Goal: Task Accomplishment & Management: Manage account settings

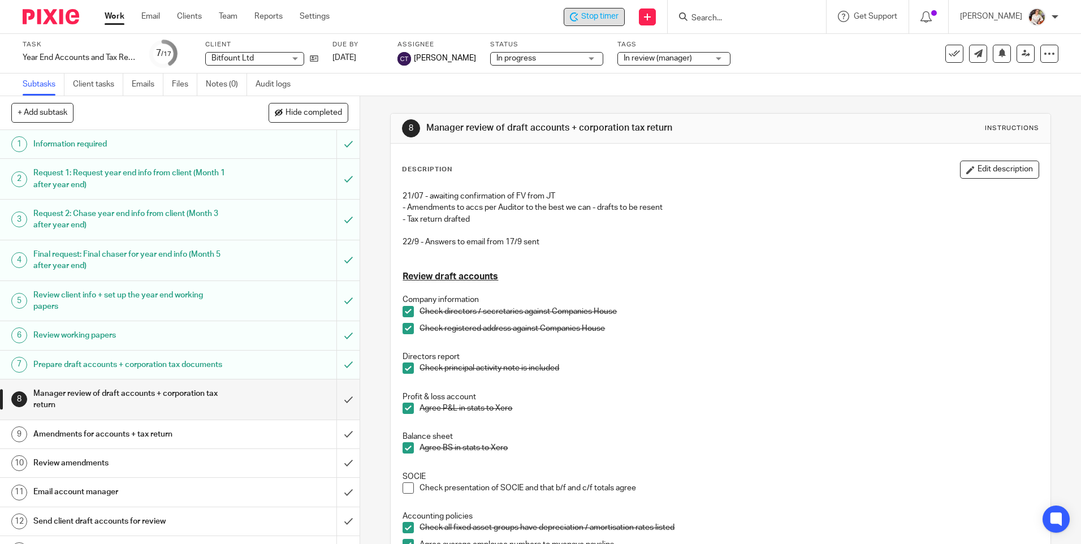
click at [594, 15] on span "Stop timer" at bounding box center [599, 17] width 37 height 12
click at [116, 19] on link "Work" at bounding box center [115, 16] width 20 height 11
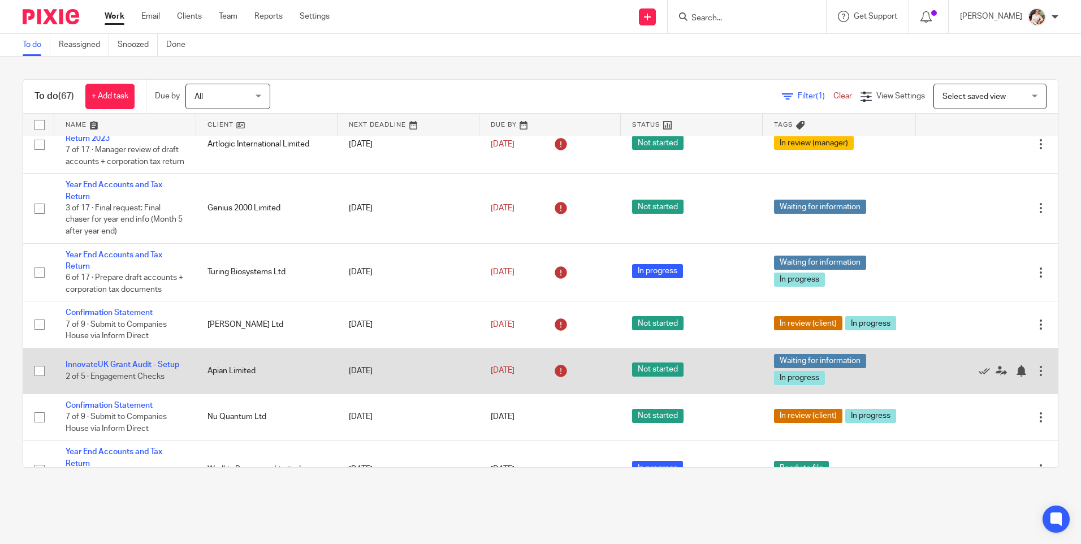
scroll to position [57, 0]
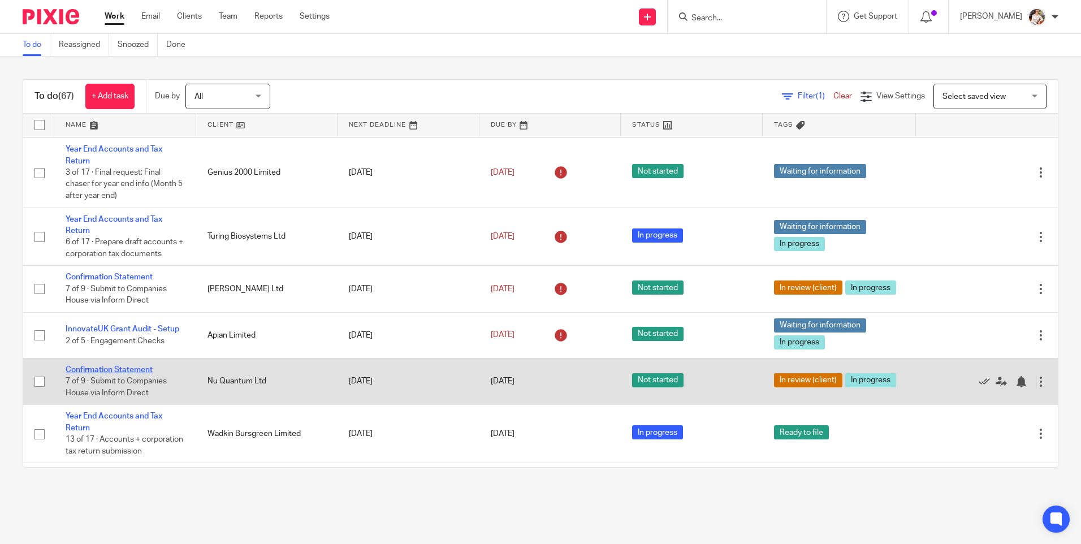
click at [142, 374] on link "Confirmation Statement" at bounding box center [109, 370] width 87 height 8
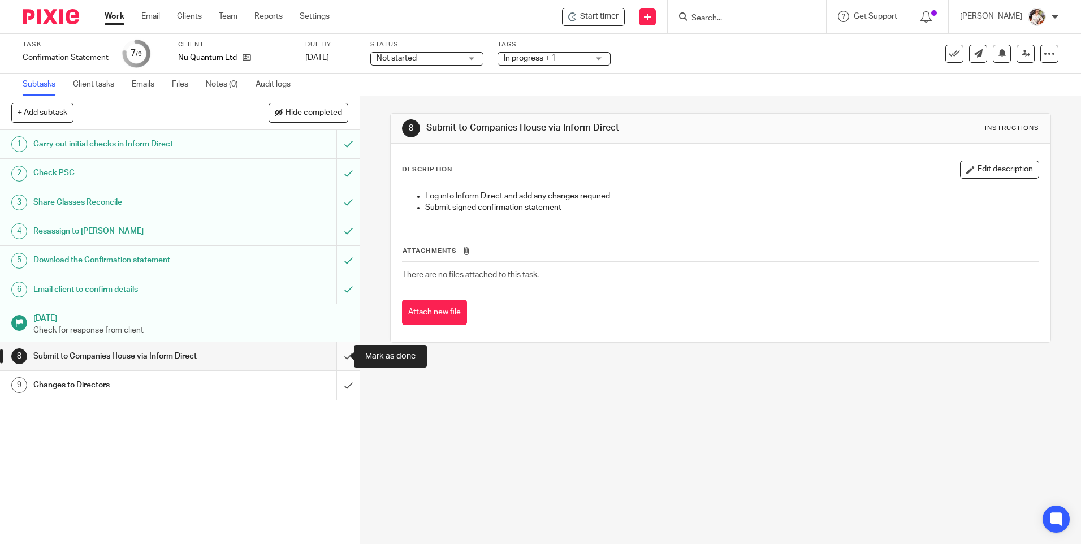
click at [341, 351] on input "submit" at bounding box center [180, 356] width 360 height 28
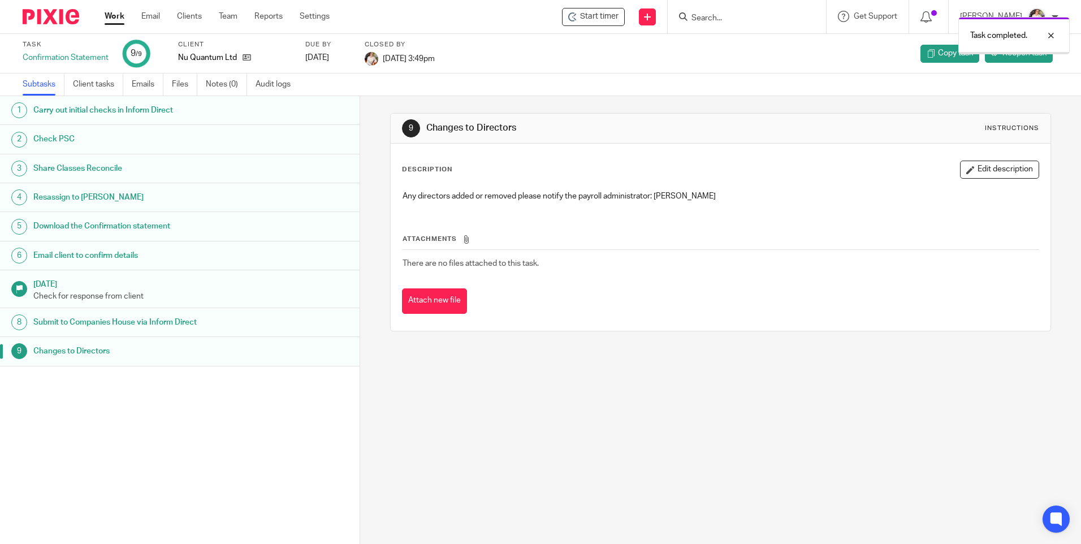
click at [107, 20] on link "Work" at bounding box center [115, 16] width 20 height 11
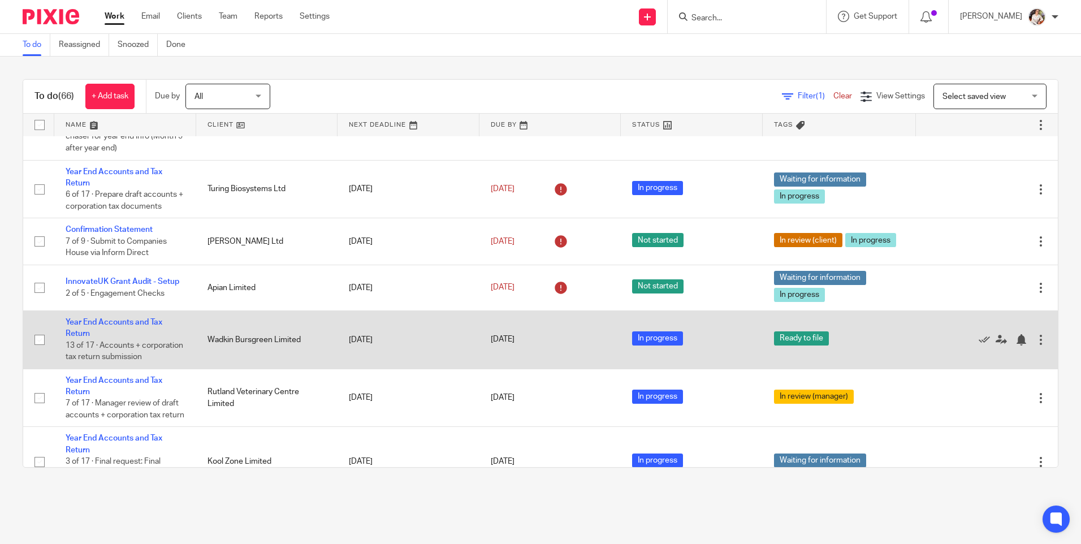
scroll to position [170, 0]
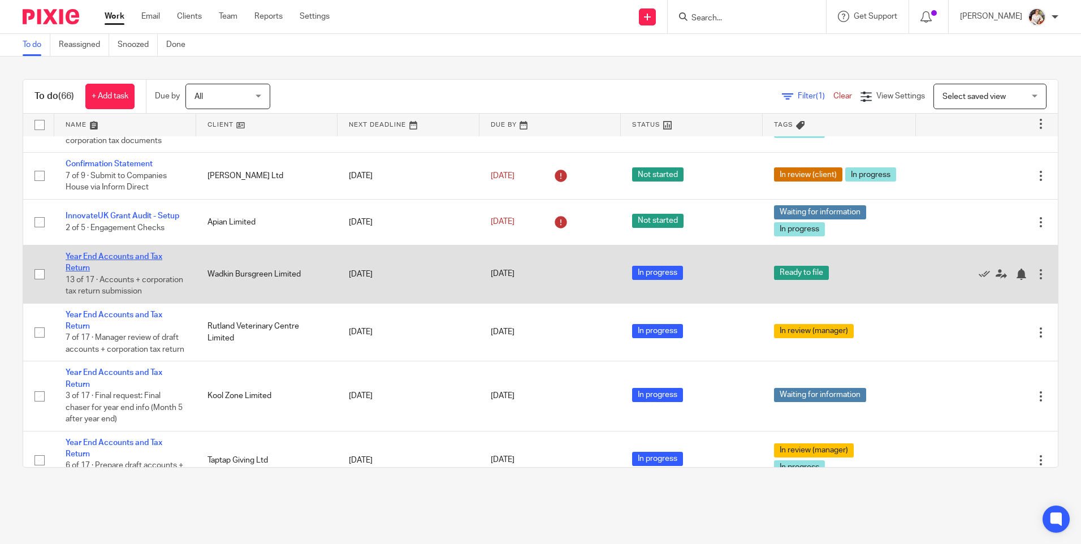
click at [141, 265] on link "Year End Accounts and Tax Return" at bounding box center [114, 262] width 97 height 19
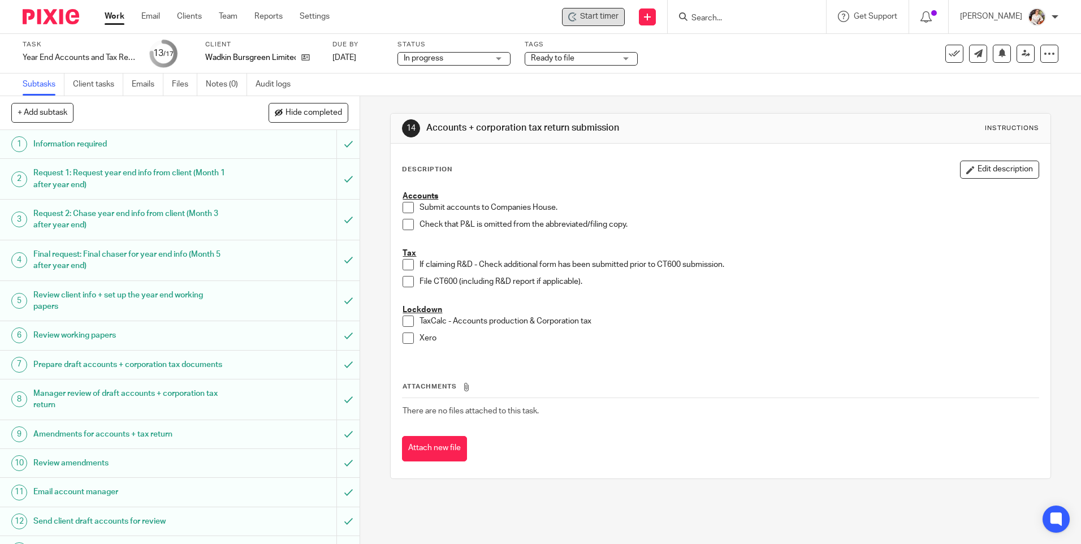
click at [611, 19] on span "Start timer" at bounding box center [599, 17] width 38 height 12
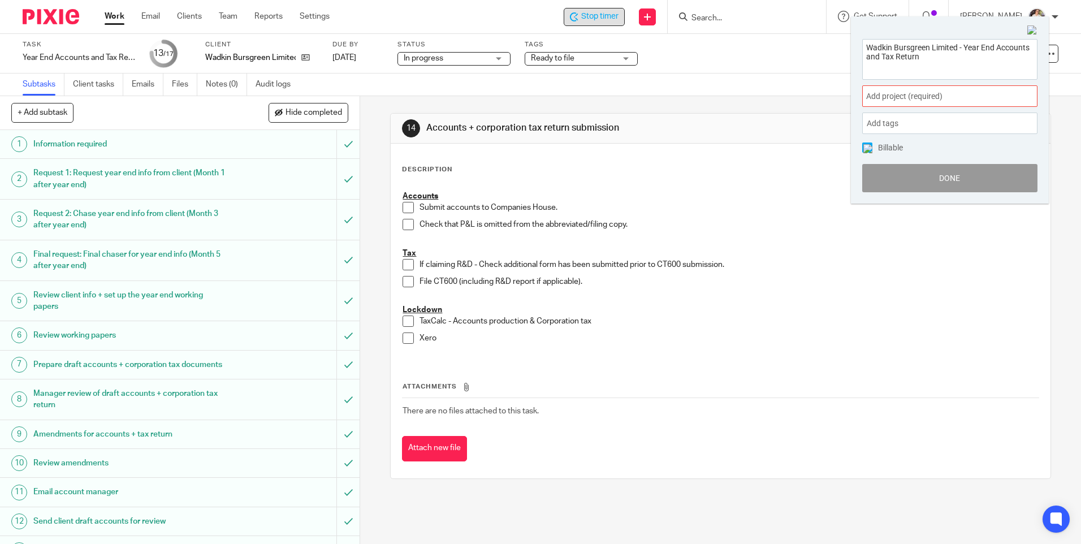
click at [1015, 100] on div "Add project (required) :" at bounding box center [949, 95] width 175 height 21
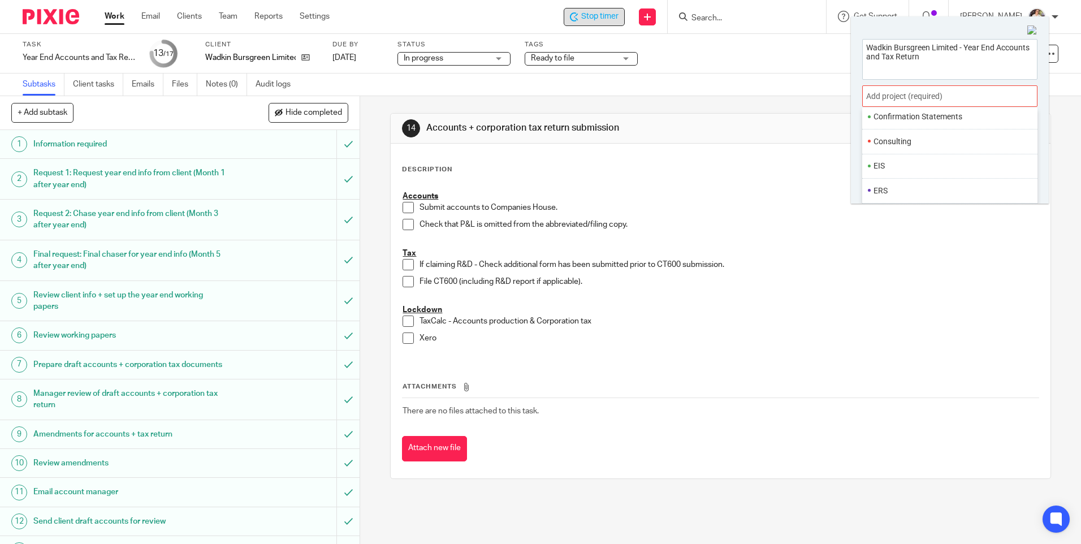
scroll to position [141, 0]
click at [910, 141] on li "Confirmation Statements" at bounding box center [948, 137] width 148 height 12
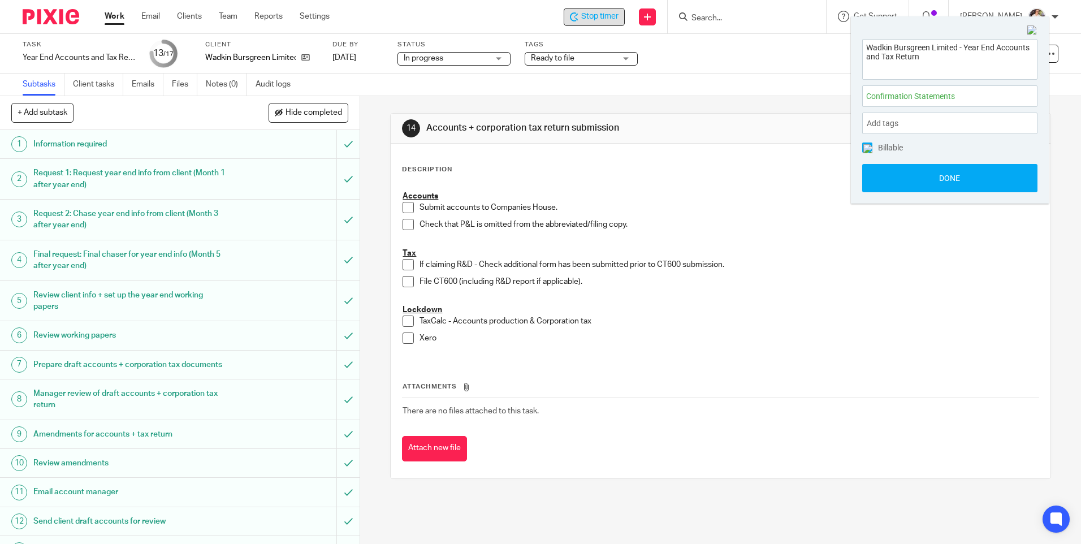
click at [910, 103] on div "Confirmation Statements :" at bounding box center [949, 95] width 175 height 21
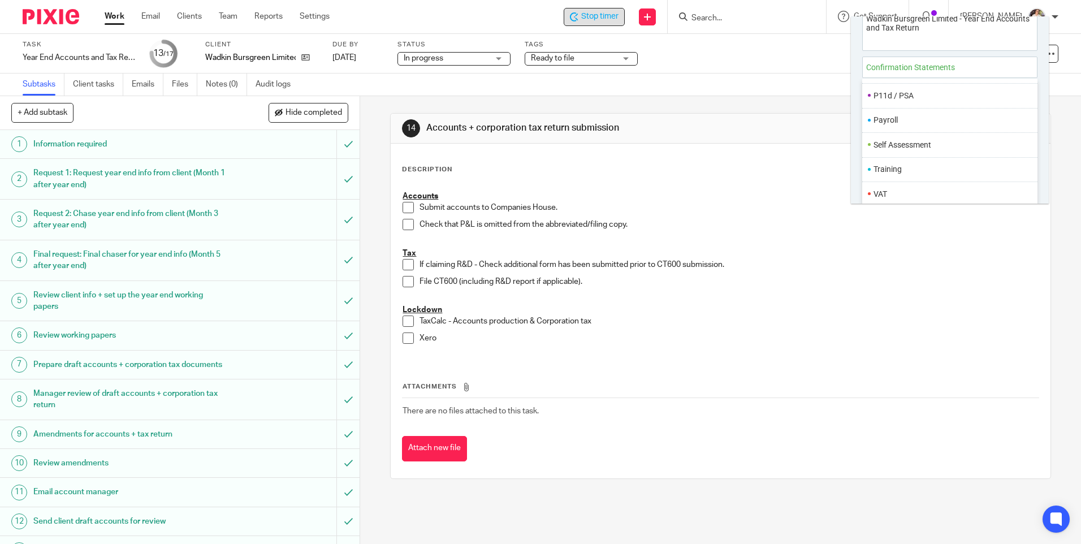
scroll to position [56, 0]
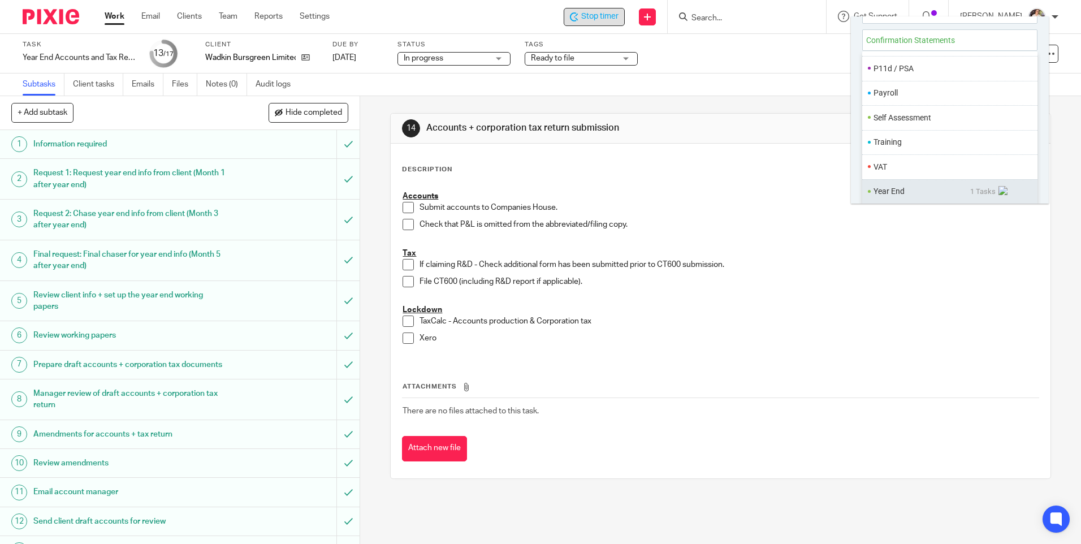
click at [881, 192] on li "Year End" at bounding box center [922, 191] width 97 height 12
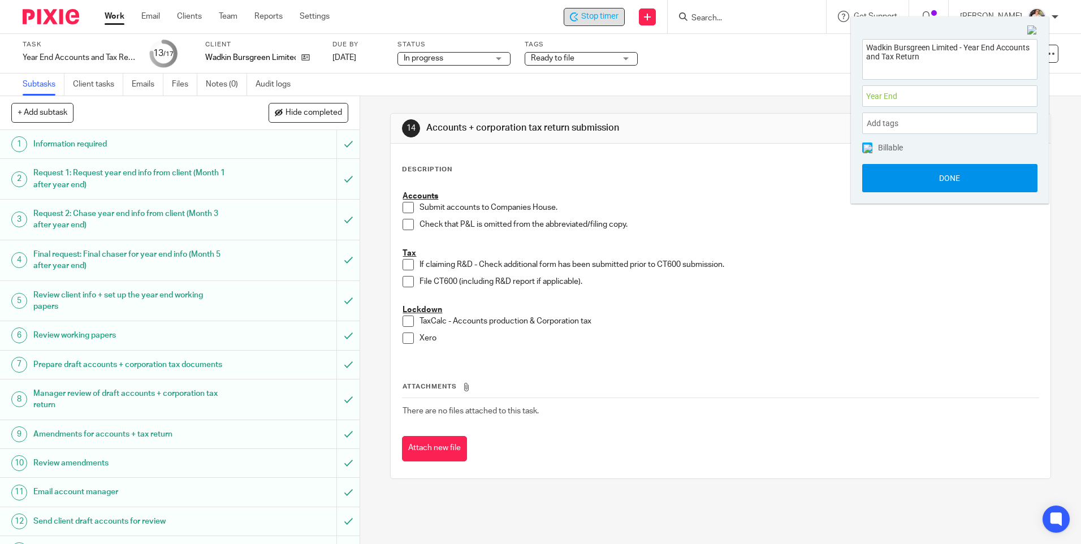
click at [905, 181] on button "Done" at bounding box center [949, 178] width 175 height 28
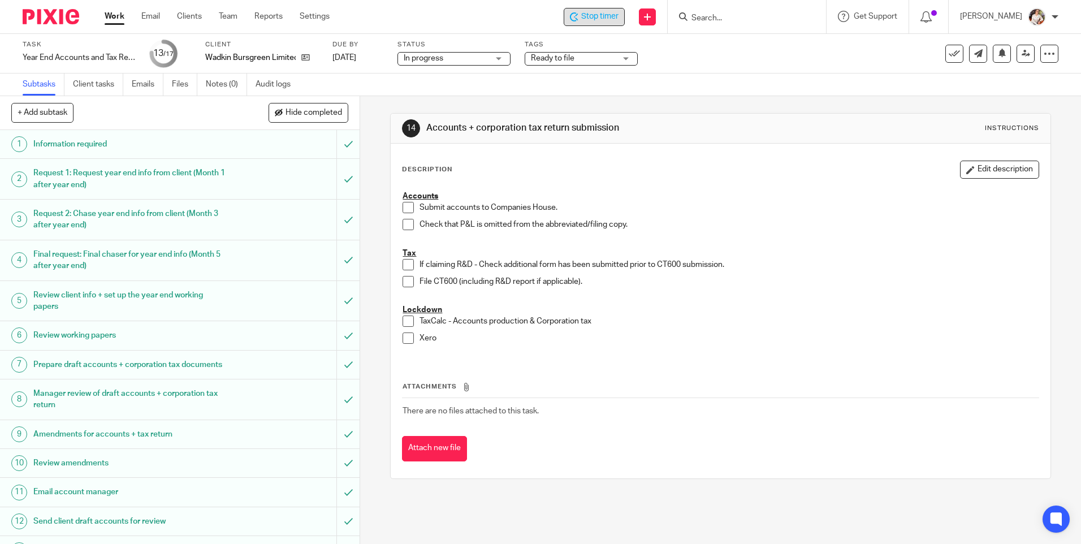
click at [406, 342] on span at bounding box center [408, 337] width 11 height 11
click at [404, 282] on span at bounding box center [408, 281] width 11 height 11
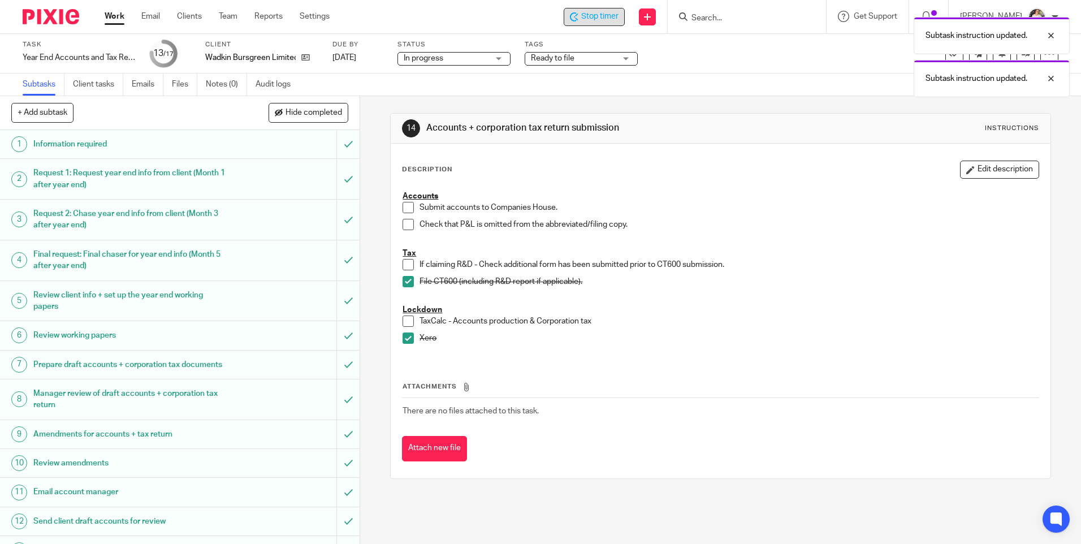
click at [404, 320] on span at bounding box center [408, 320] width 11 height 11
click at [408, 227] on span at bounding box center [408, 224] width 11 height 11
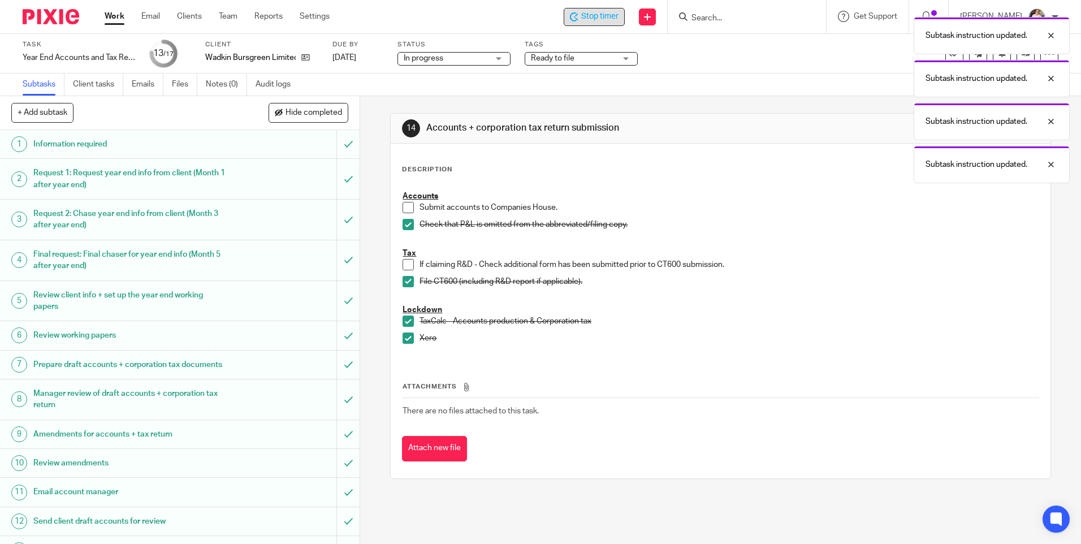
click at [405, 208] on span at bounding box center [408, 207] width 11 height 11
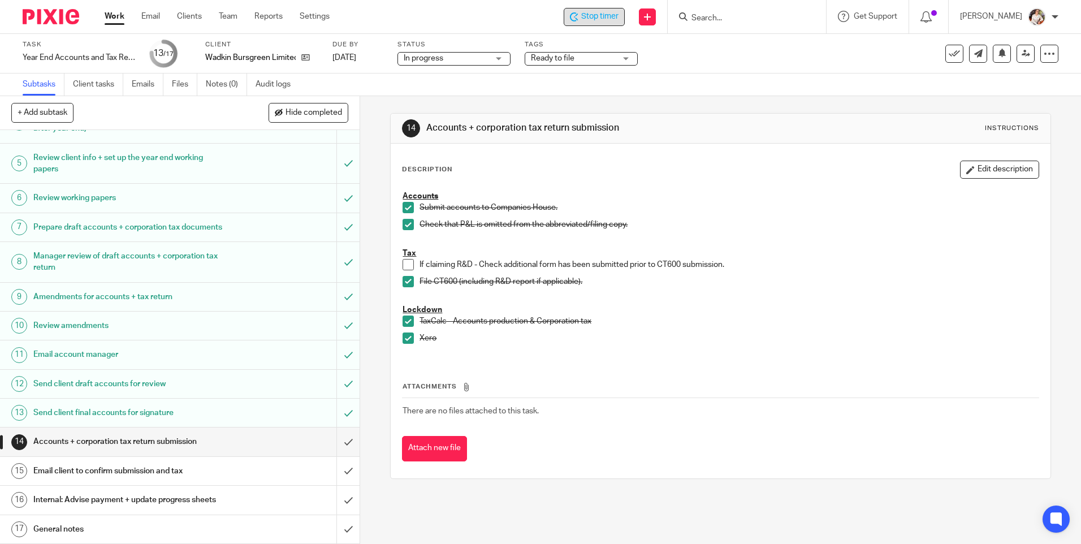
scroll to position [149, 0]
click at [333, 440] on input "submit" at bounding box center [180, 441] width 360 height 28
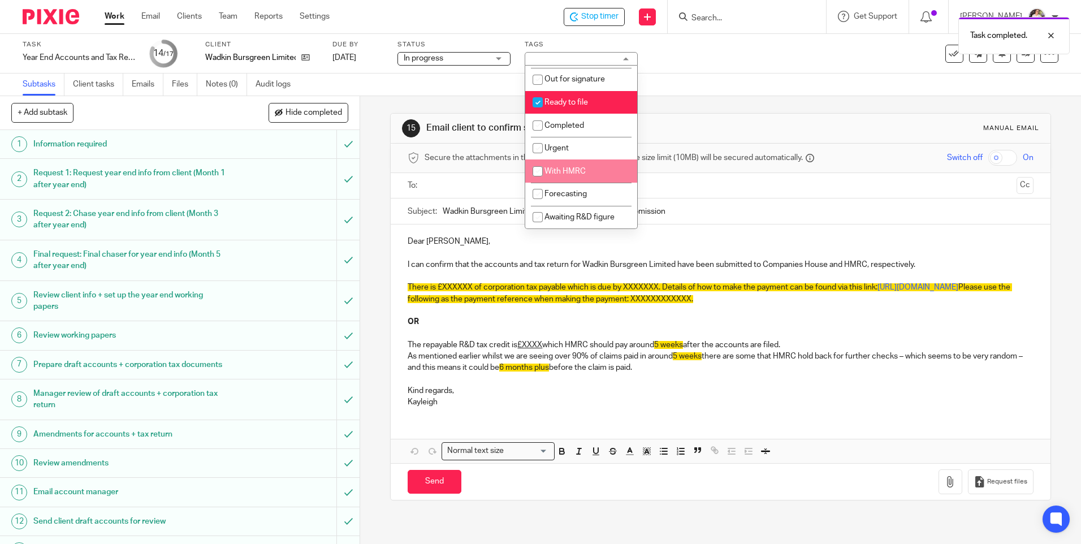
scroll to position [192, 0]
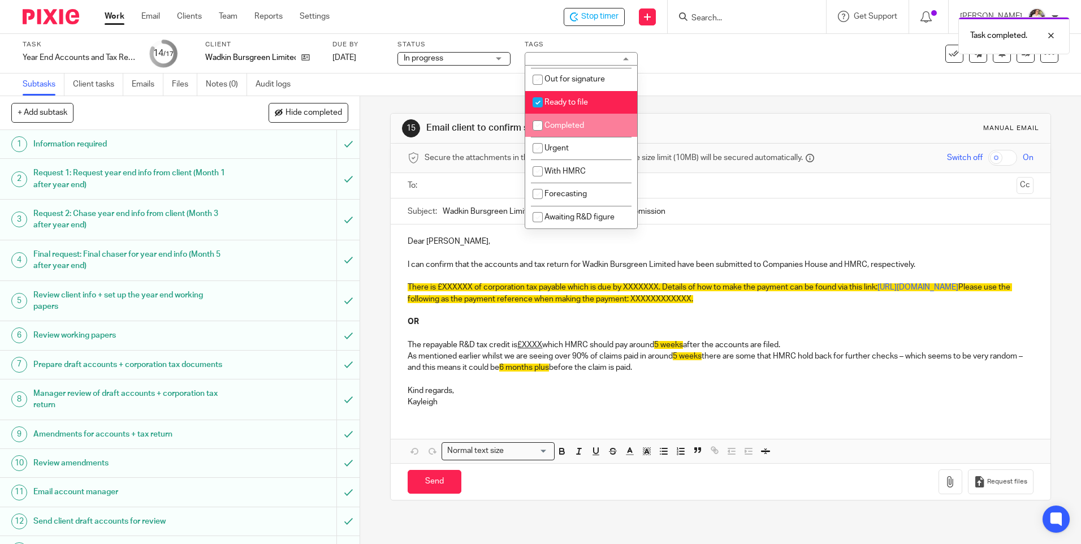
click at [571, 130] on li "Completed" at bounding box center [581, 125] width 112 height 23
checkbox input "true"
click at [563, 103] on span "Ready to file" at bounding box center [566, 102] width 44 height 8
checkbox input "false"
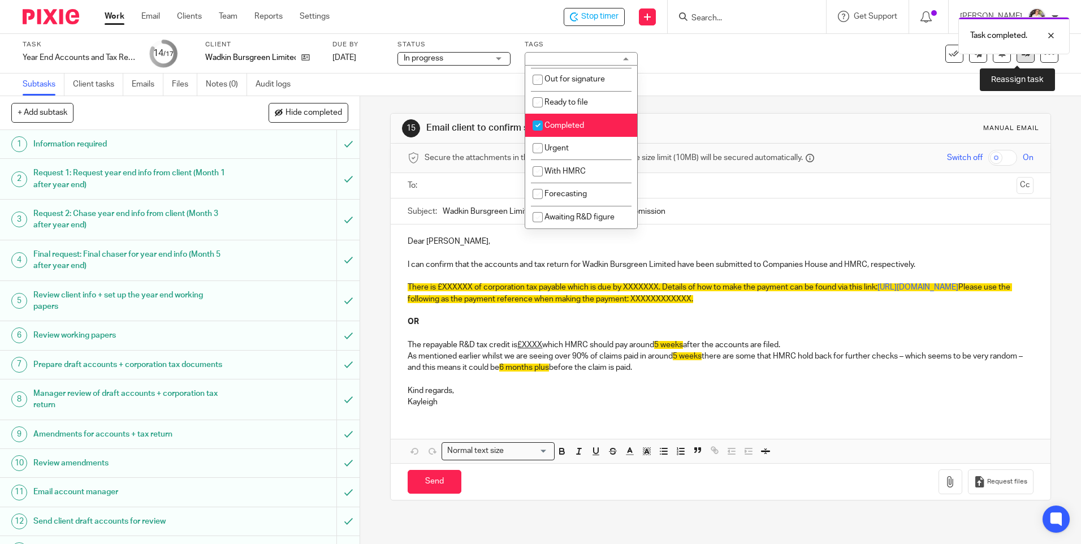
click at [1022, 57] on icon at bounding box center [1026, 53] width 8 height 8
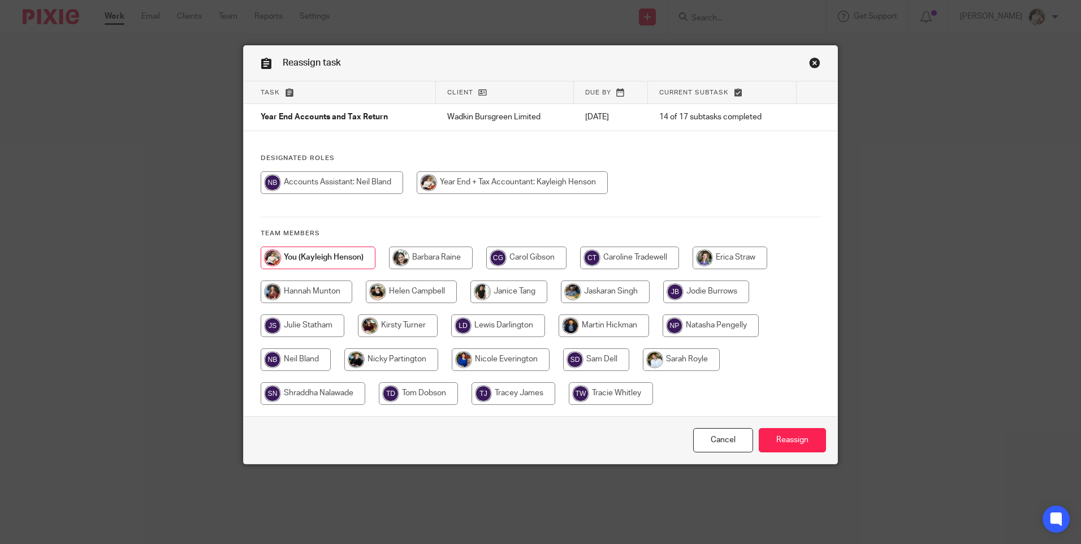
drag, startPoint x: 653, startPoint y: 243, endPoint x: 653, endPoint y: 252, distance: 9.6
click at [653, 252] on div "Designated Roles Team members" at bounding box center [541, 285] width 594 height 262
click at [653, 252] on input "radio" at bounding box center [629, 258] width 99 height 23
radio input "true"
click at [775, 440] on input "Reassign" at bounding box center [792, 440] width 67 height 24
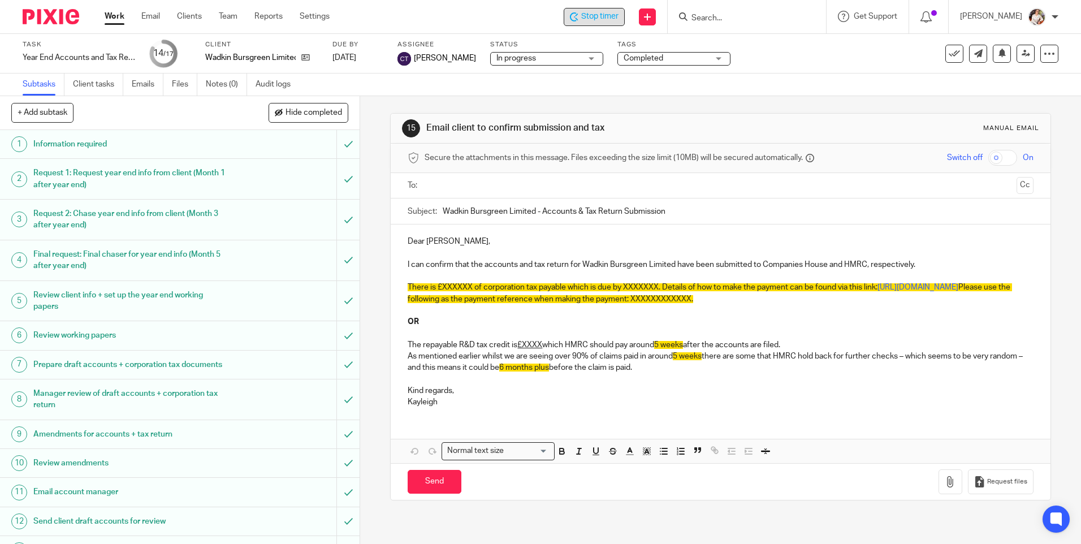
click at [587, 18] on span "Stop timer" at bounding box center [599, 17] width 37 height 12
click at [117, 18] on link "Work" at bounding box center [115, 16] width 20 height 11
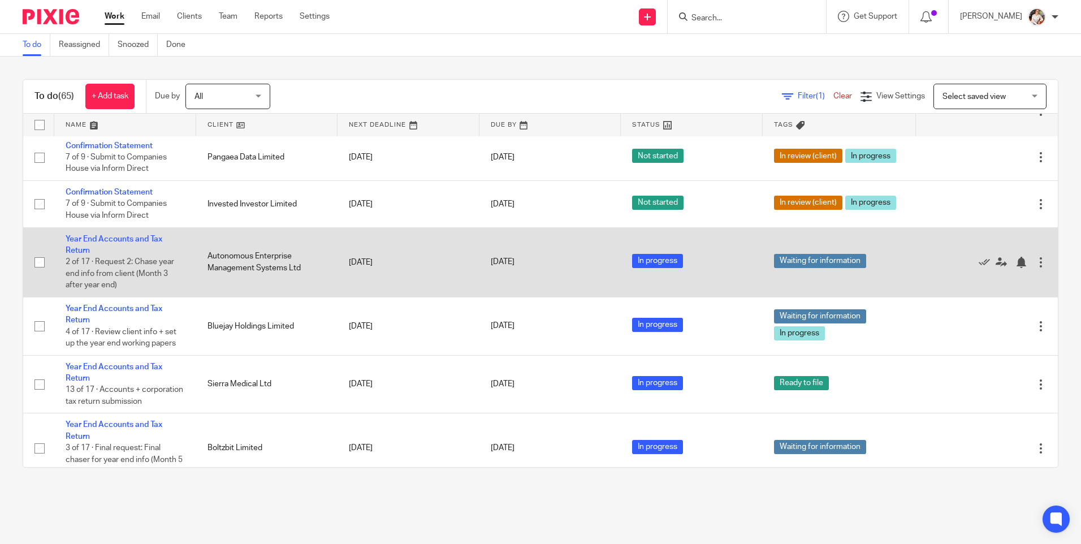
scroll to position [961, 0]
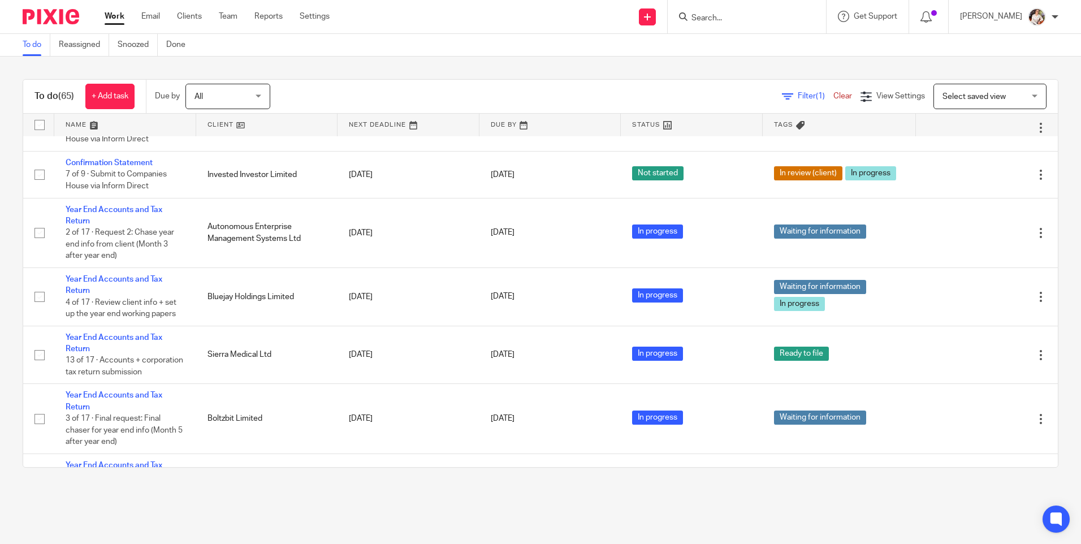
click at [701, 12] on form at bounding box center [750, 17] width 120 height 14
drag, startPoint x: 715, startPoint y: 18, endPoint x: 725, endPoint y: 12, distance: 12.1
click at [715, 18] on input "Search" at bounding box center [741, 19] width 102 height 10
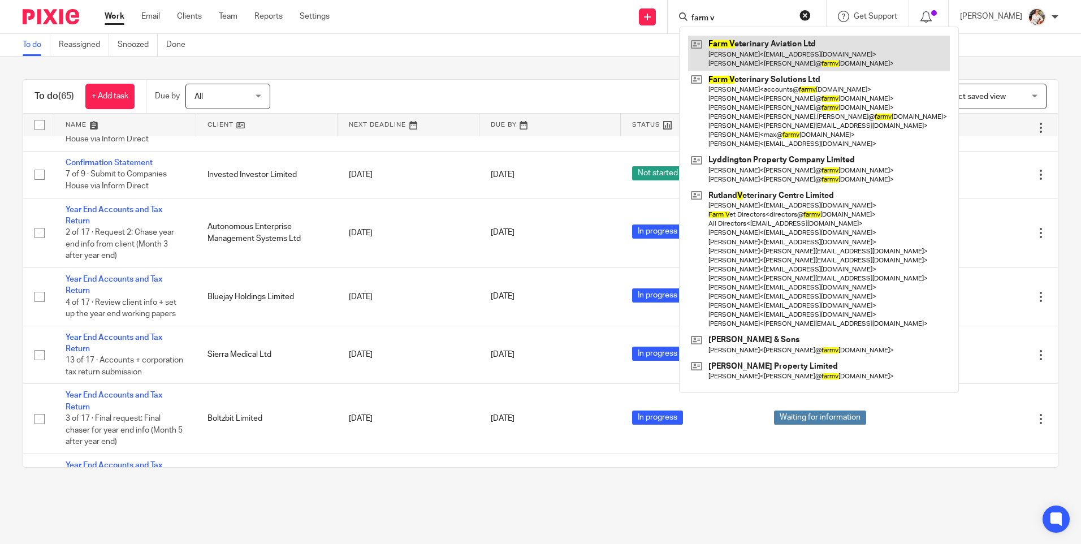
type input "farm v"
click at [742, 59] on link at bounding box center [819, 53] width 262 height 35
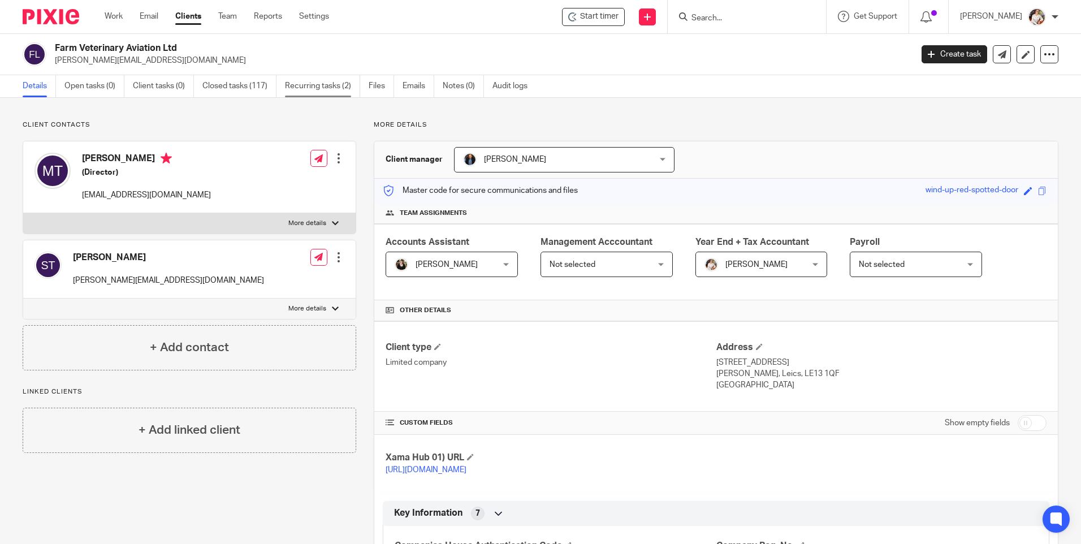
click at [339, 90] on link "Recurring tasks (2)" at bounding box center [322, 86] width 75 height 22
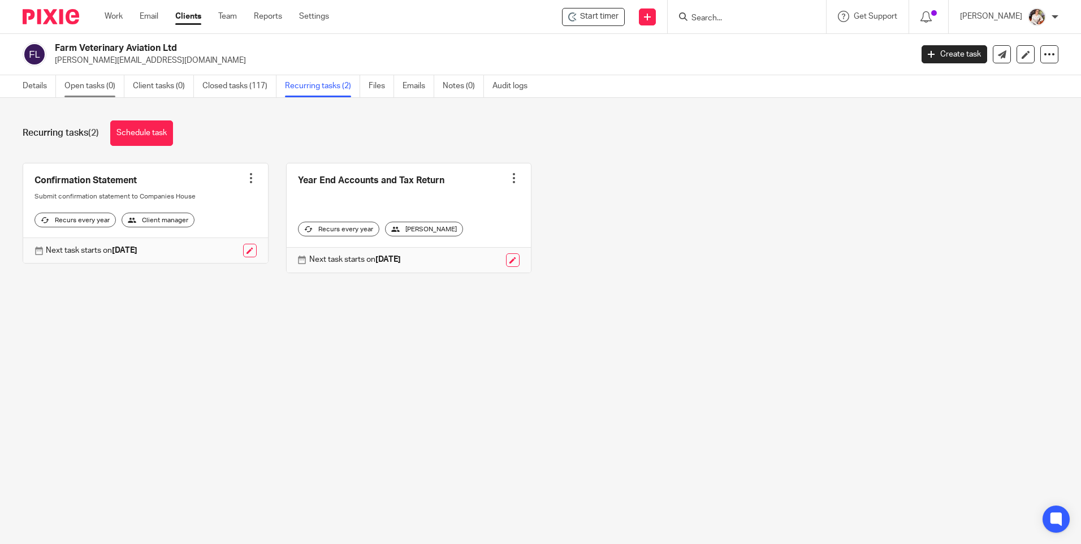
click at [81, 90] on link "Open tasks (0)" at bounding box center [94, 86] width 60 height 22
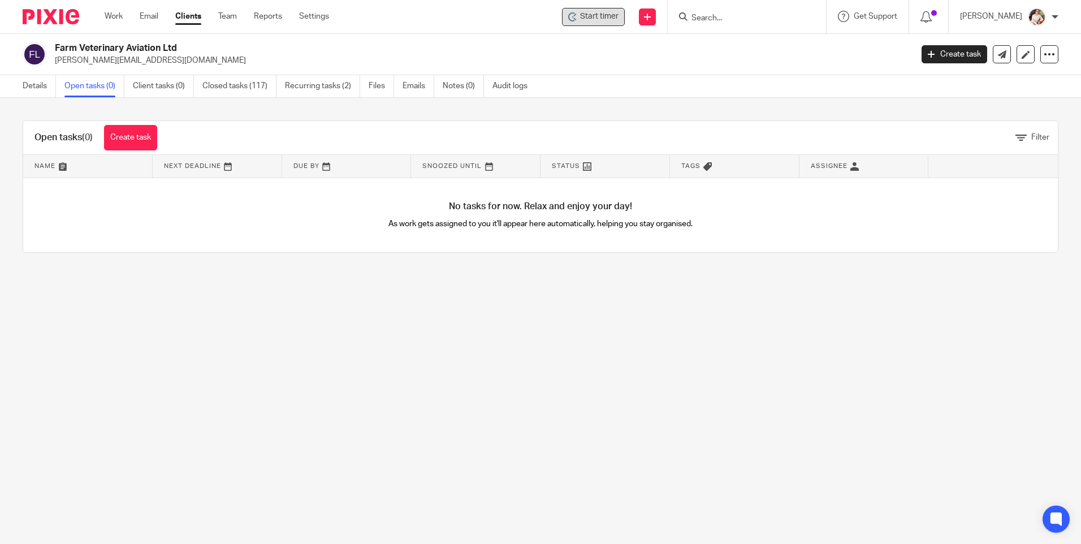
click at [615, 20] on span "Start timer" at bounding box center [599, 17] width 38 height 12
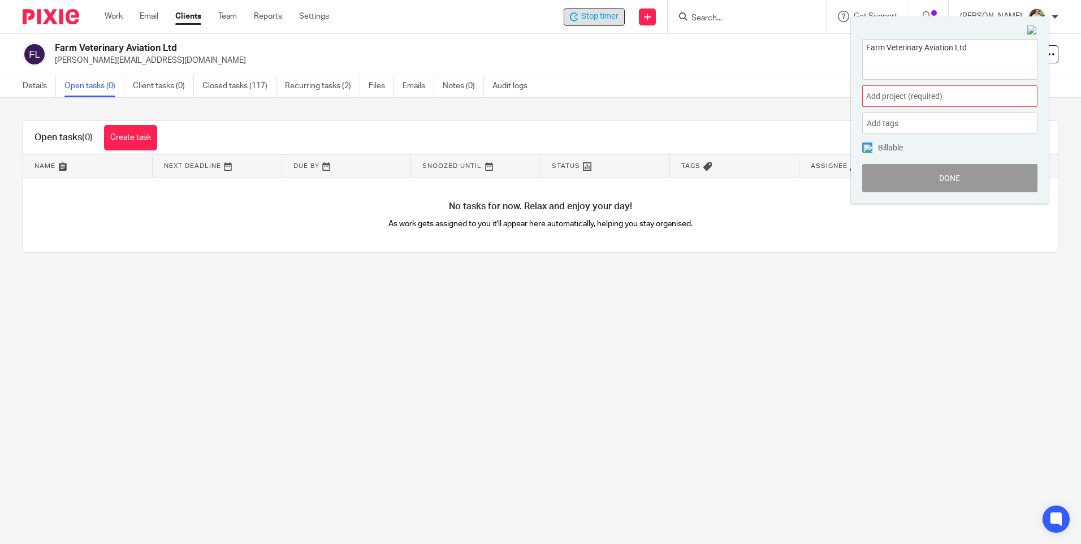
click at [935, 94] on span "Add project (required) :" at bounding box center [937, 96] width 142 height 12
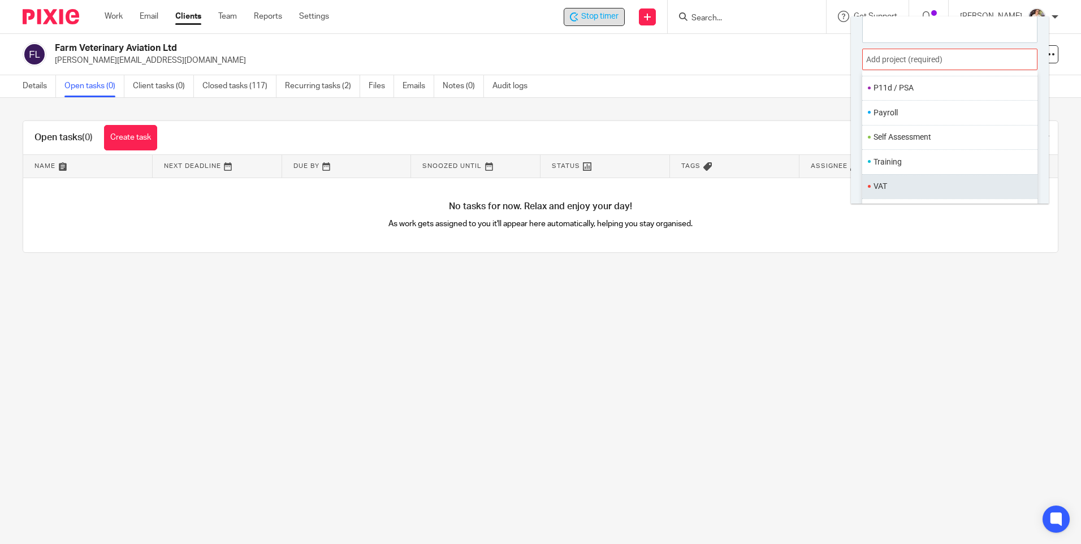
scroll to position [56, 0]
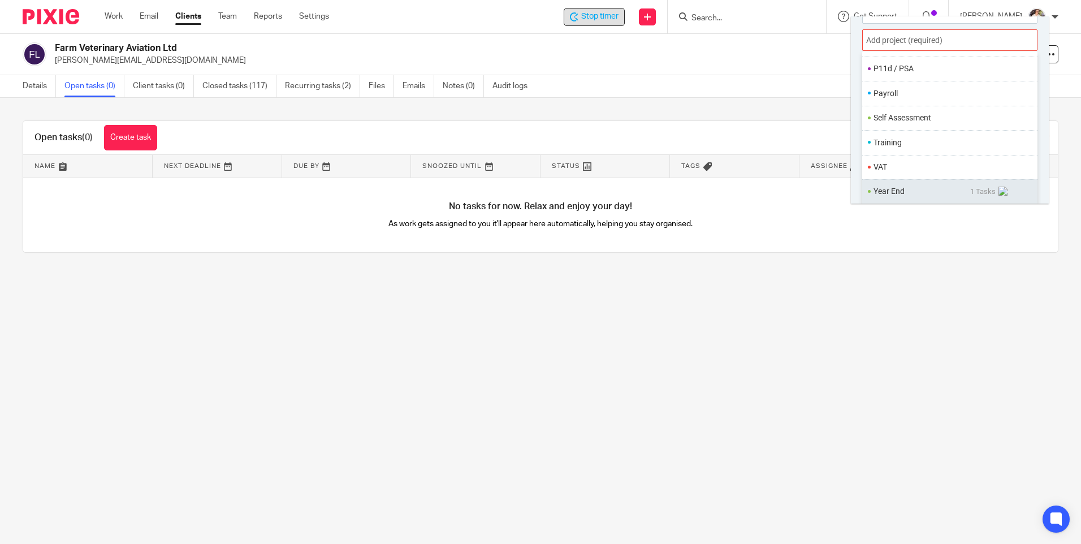
click at [901, 192] on li "Year End" at bounding box center [922, 191] width 97 height 12
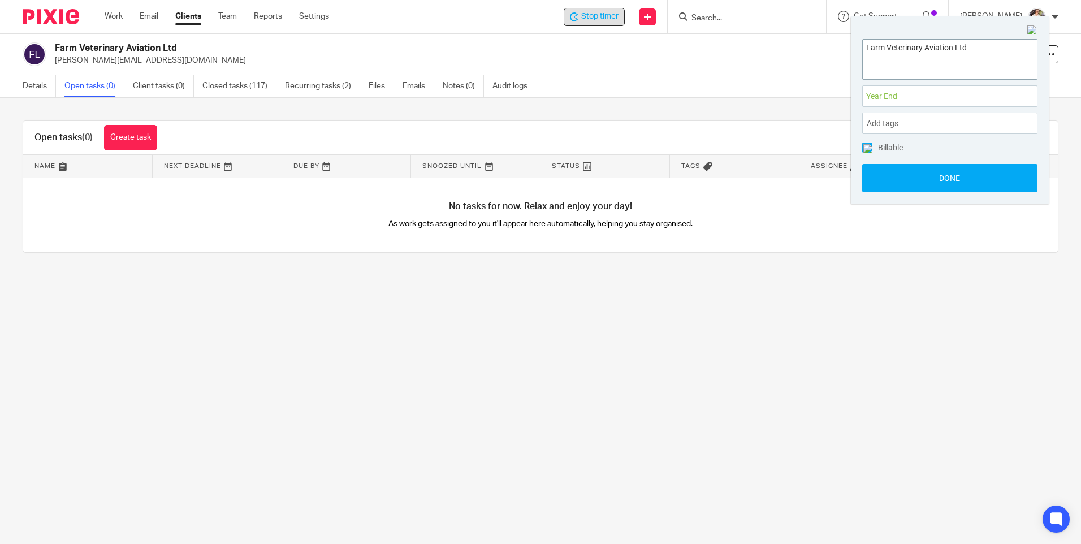
click at [979, 53] on textarea "Farm Veterinary Aviation Ltd" at bounding box center [950, 58] width 174 height 37
type textarea "Farm Veterinary Aviation Ltd - closure accounts"
click at [928, 180] on button "Done" at bounding box center [949, 178] width 175 height 28
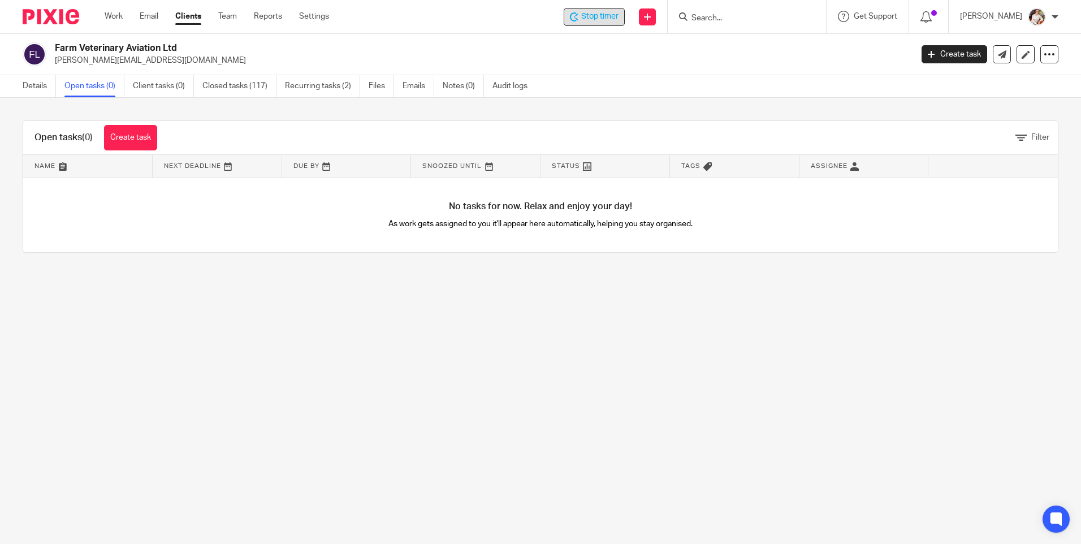
click at [648, 384] on main "Farm Veterinary Aviation Ltd mike@rutlandvets.co.uk Create task Update from Com…" at bounding box center [540, 272] width 1081 height 544
click at [588, 19] on span "Stop timer" at bounding box center [599, 17] width 37 height 12
click at [124, 15] on ul "Work Email Clients Team Reports Settings" at bounding box center [225, 16] width 241 height 11
click at [118, 18] on link "Work" at bounding box center [114, 16] width 18 height 11
